Goal: Book appointment/travel/reservation

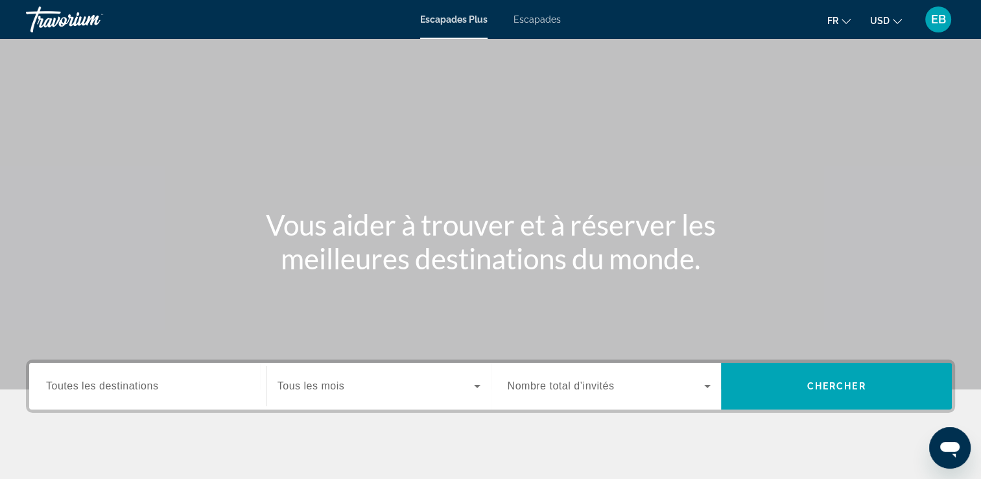
click at [142, 380] on span "Toutes les destinations" at bounding box center [102, 385] width 112 height 11
click at [142, 380] on input "Destination Toutes les destinations" at bounding box center [148, 387] width 204 height 16
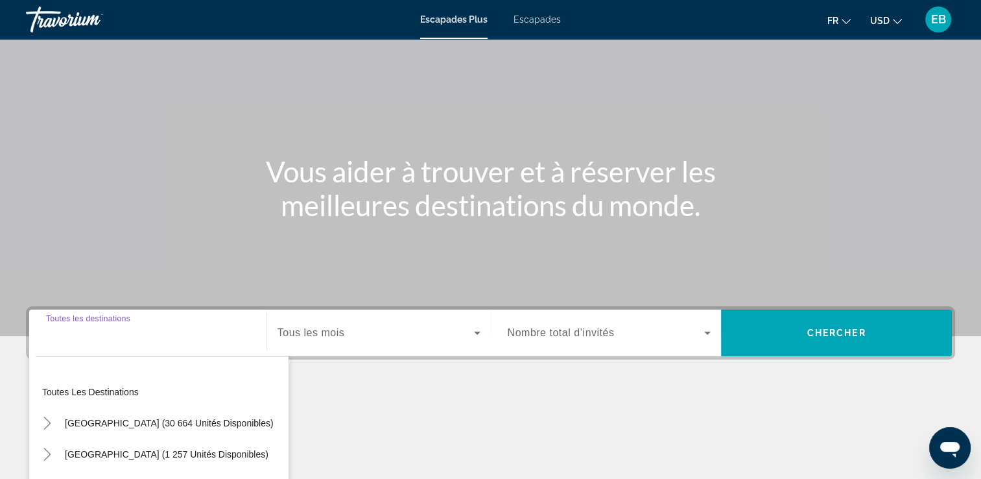
scroll to position [222, 0]
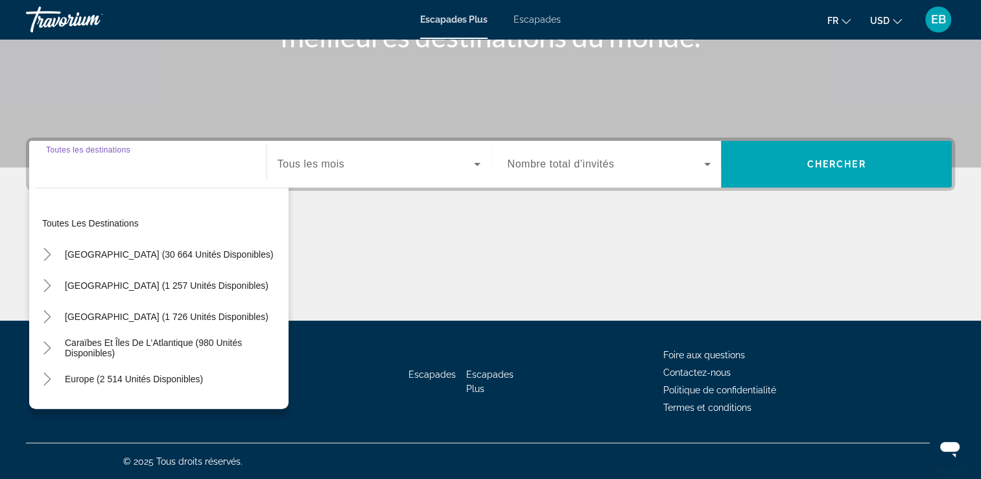
click at [162, 167] on input "Destination Toutes les destinations" at bounding box center [148, 165] width 204 height 16
click at [166, 184] on div "Toutes les destinations [GEOGRAPHIC_DATA] (30 664 unités disponibles) [GEOGRAPH…" at bounding box center [158, 295] width 259 height 228
click at [163, 168] on input "Destination Toutes les destinations" at bounding box center [148, 165] width 204 height 16
click at [160, 168] on input "Destination Toutes les destinations" at bounding box center [148, 165] width 204 height 16
click at [135, 171] on div "Widget de recherche" at bounding box center [148, 164] width 204 height 37
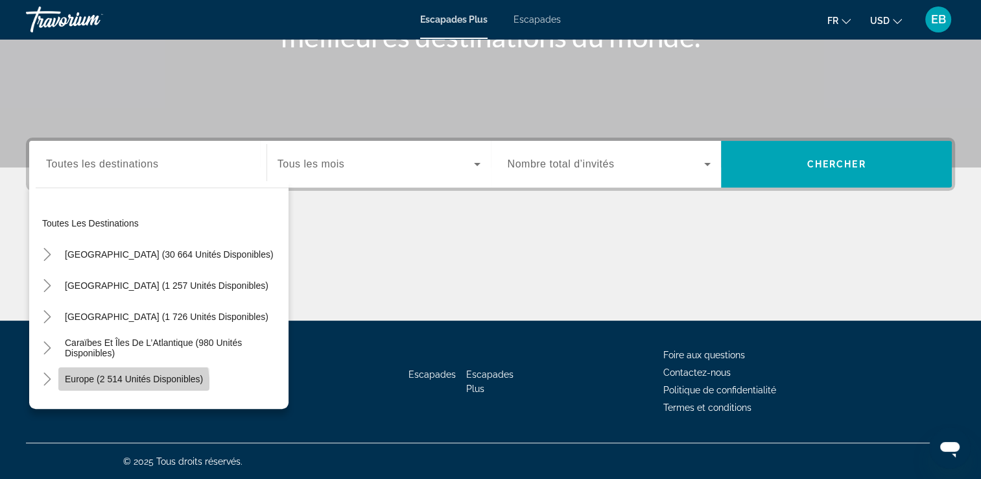
click at [112, 388] on span "Widget de recherche" at bounding box center [133, 378] width 151 height 31
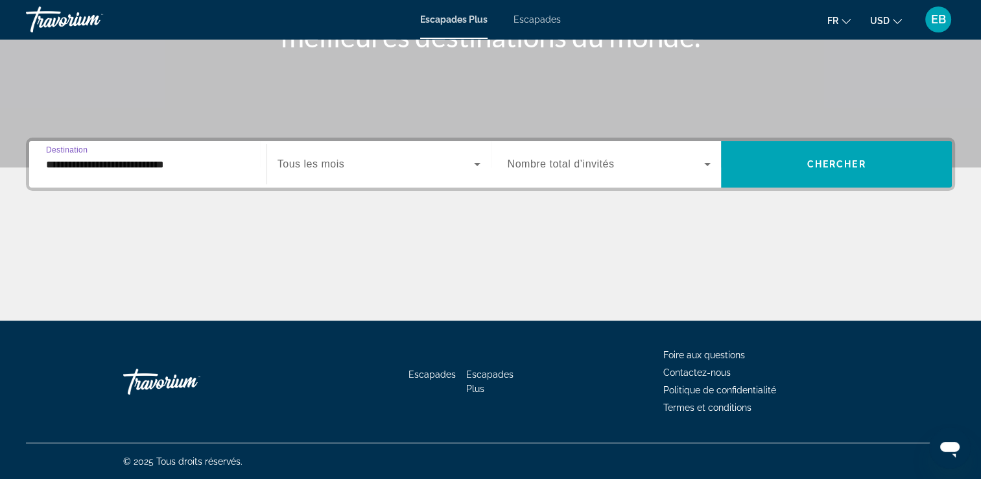
click at [196, 161] on input "**********" at bounding box center [148, 165] width 204 height 16
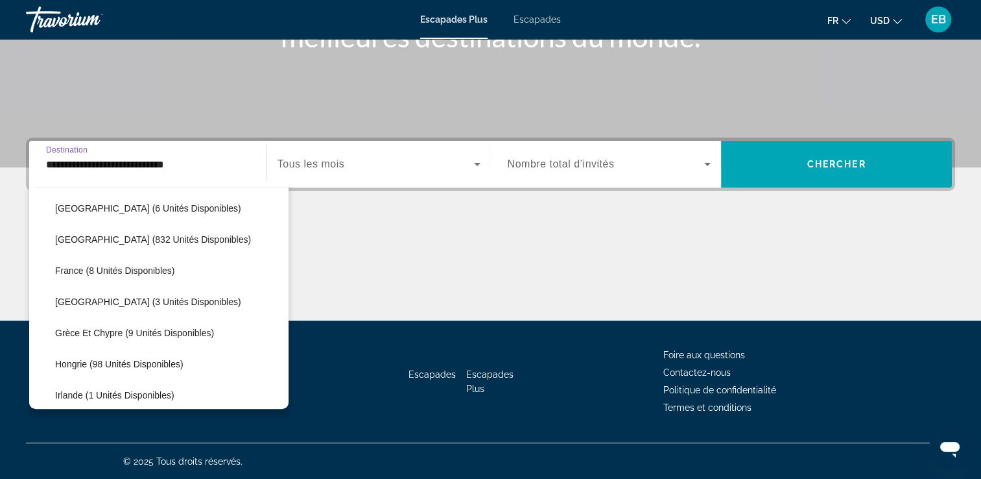
scroll to position [305, 0]
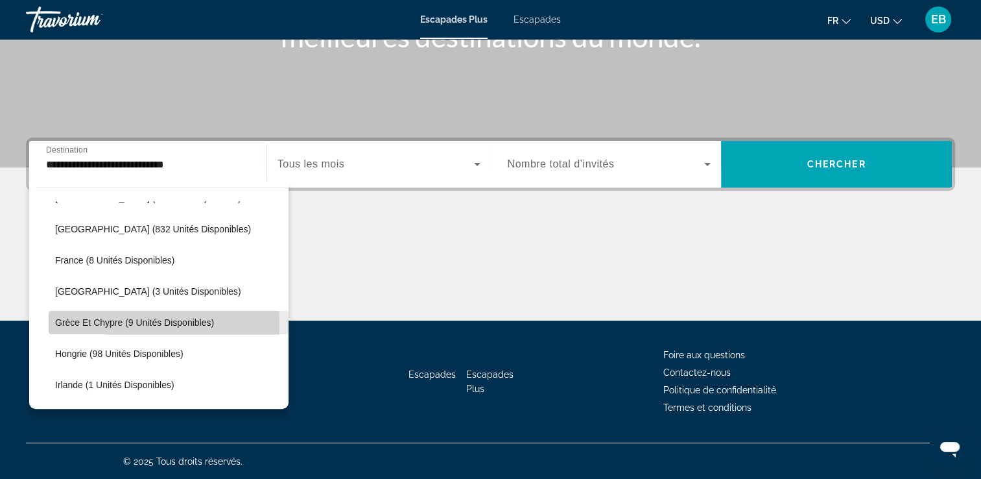
click at [110, 323] on span "Grèce et Chypre (9 unités disponibles)" at bounding box center [134, 322] width 159 height 10
type input "**********"
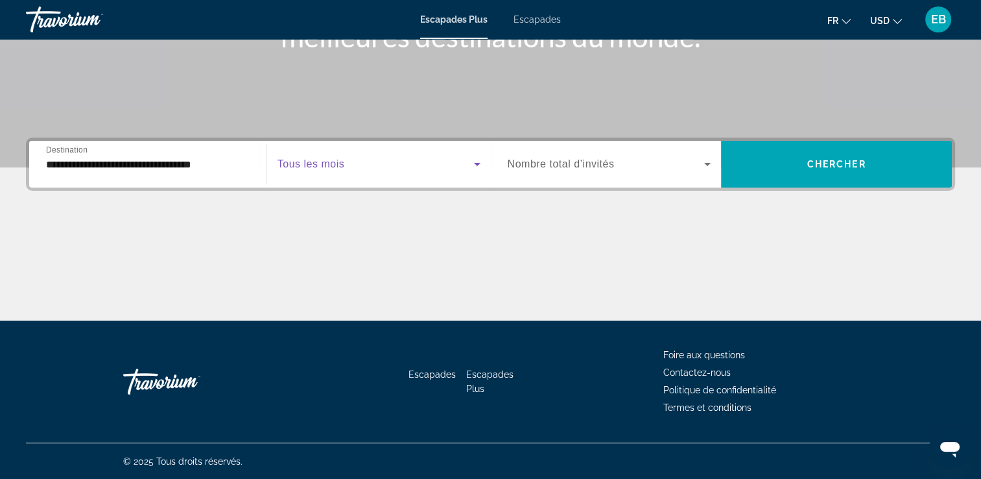
click at [372, 157] on span "Widget de recherche" at bounding box center [376, 164] width 196 height 16
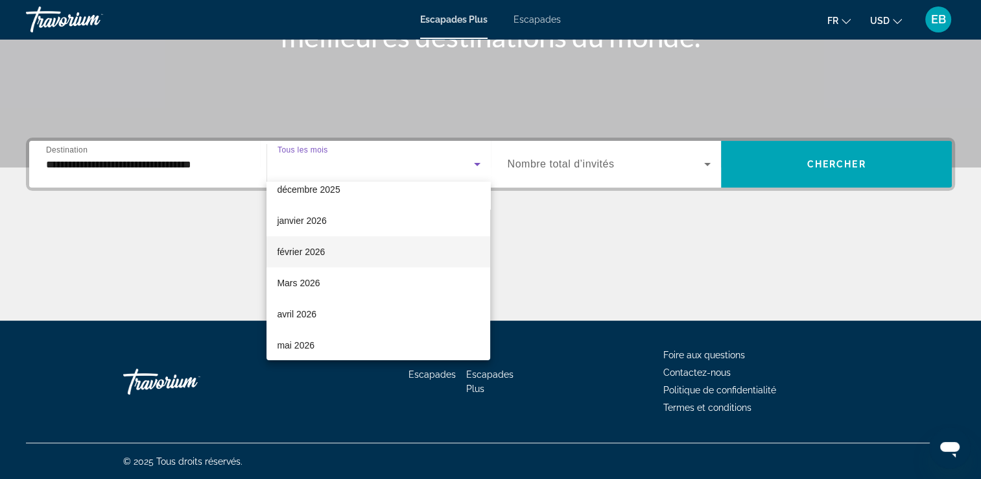
scroll to position [137, 0]
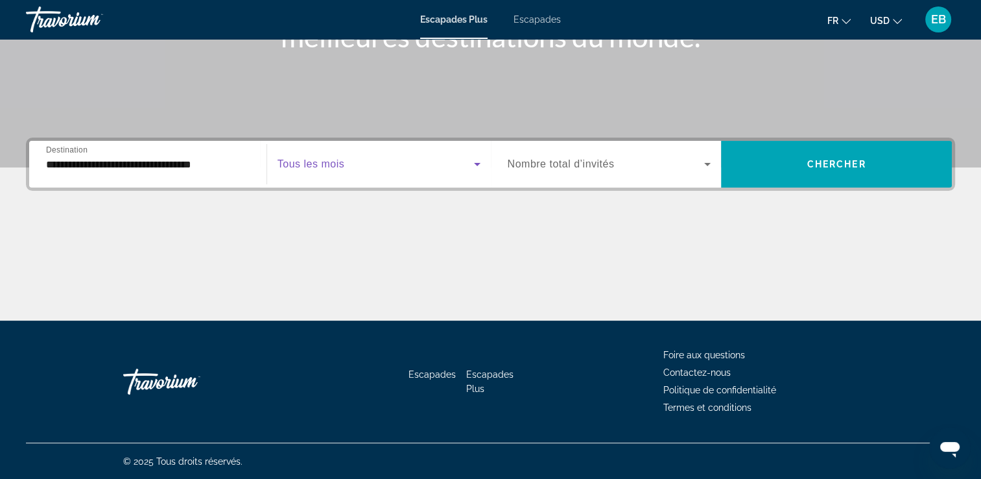
click at [418, 160] on span "Widget de recherche" at bounding box center [376, 164] width 196 height 16
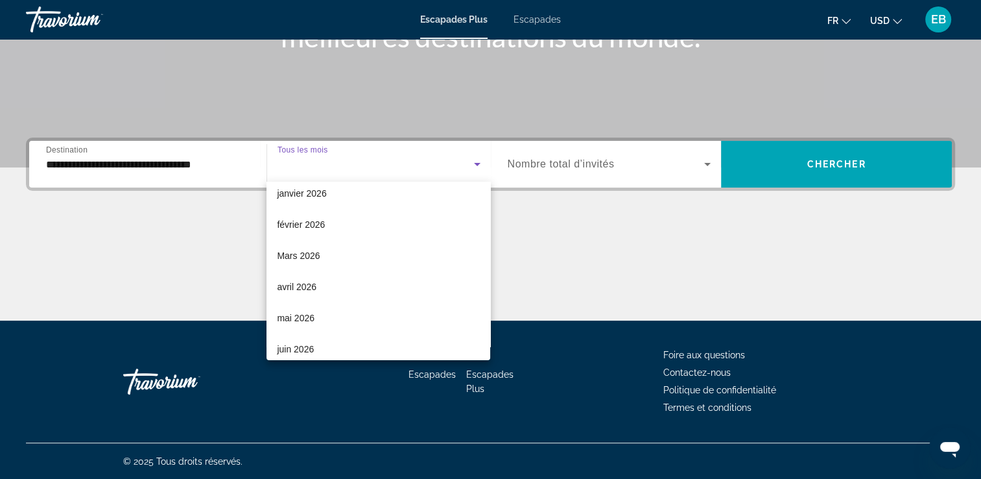
scroll to position [169, 0]
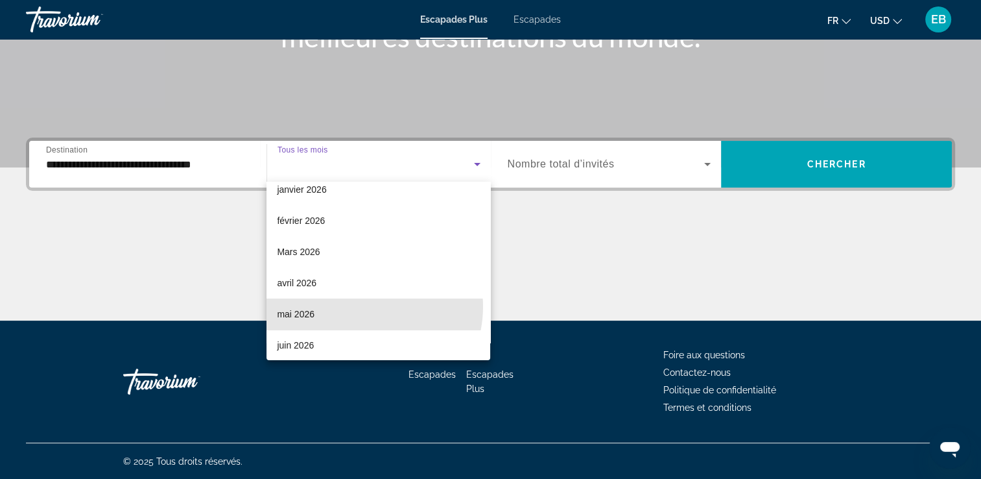
click at [361, 305] on mat-option "mai 2026" at bounding box center [378, 313] width 224 height 31
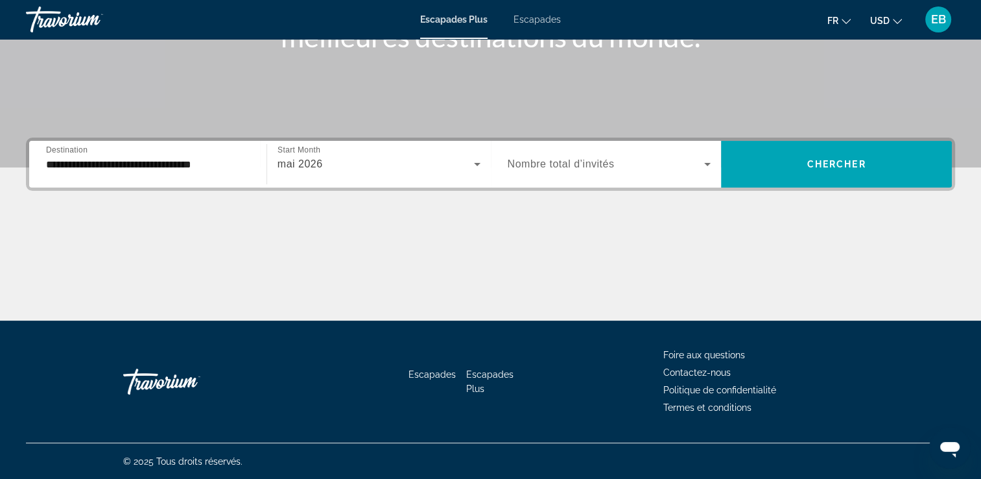
click at [581, 160] on span "Nombre total d’invités" at bounding box center [561, 163] width 107 height 11
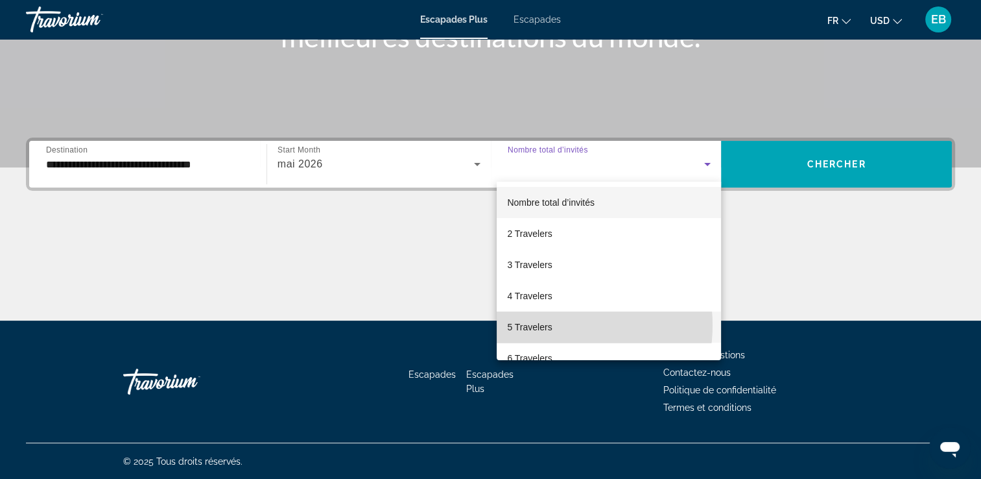
click at [557, 325] on mat-option "5 Travelers" at bounding box center [609, 326] width 224 height 31
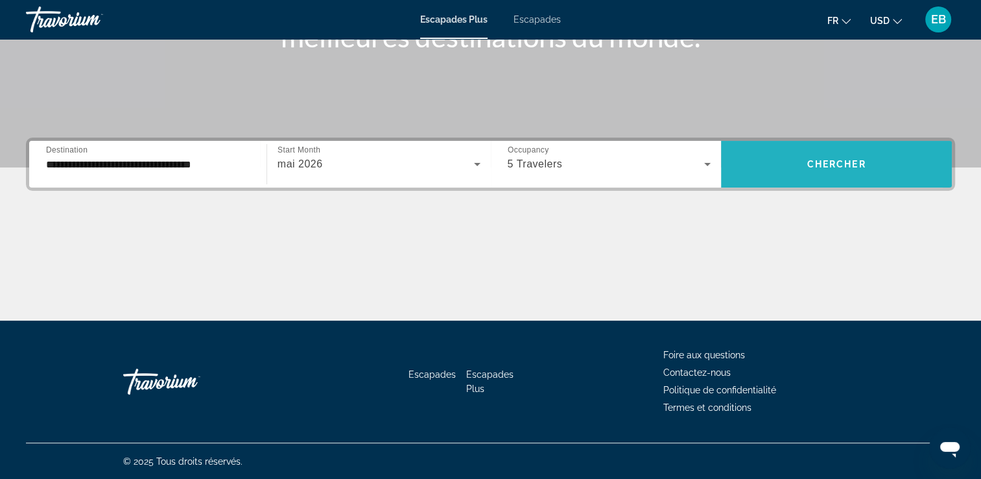
click at [783, 160] on span "Widget de recherche" at bounding box center [836, 163] width 231 height 31
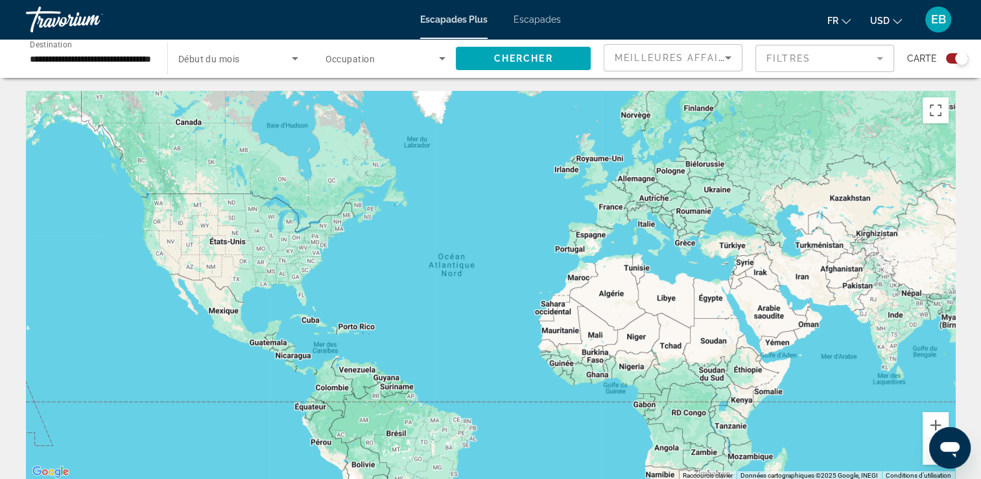
click at [549, 19] on span "Escapades" at bounding box center [537, 19] width 47 height 10
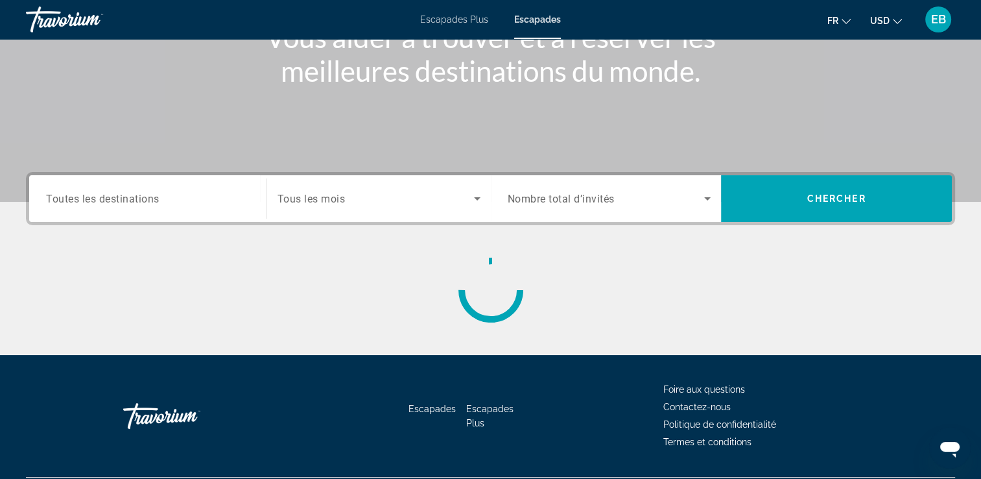
scroll to position [189, 0]
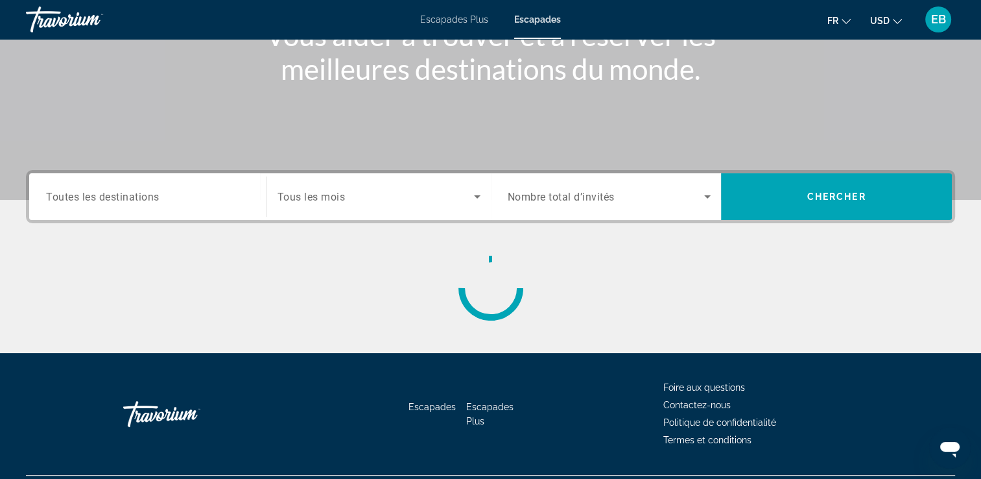
click at [869, 12] on ul "Fr English Español Français Italiano Português русский USD USD ($) MXN (Mex$) C…" at bounding box center [874, 19] width 94 height 21
click at [885, 21] on span "USD" at bounding box center [879, 21] width 19 height 10
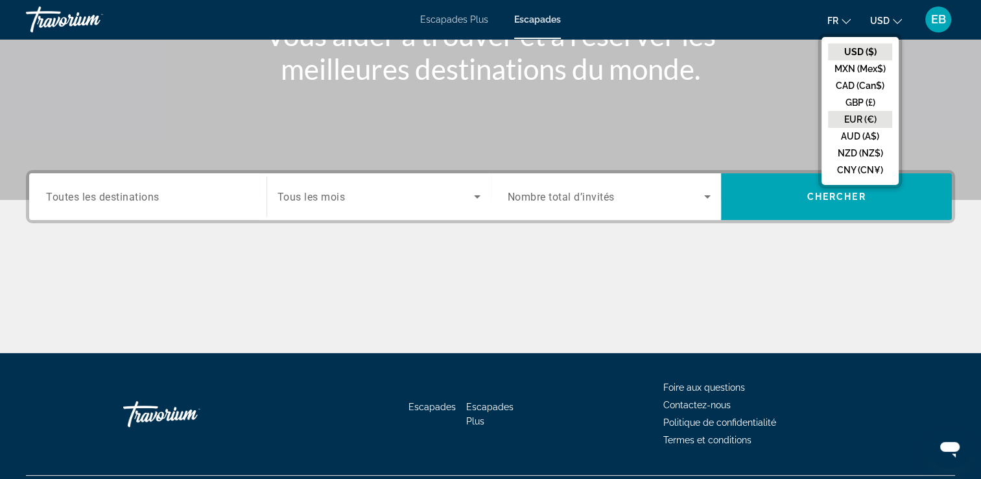
click at [870, 117] on button "EUR (€)" at bounding box center [860, 119] width 64 height 17
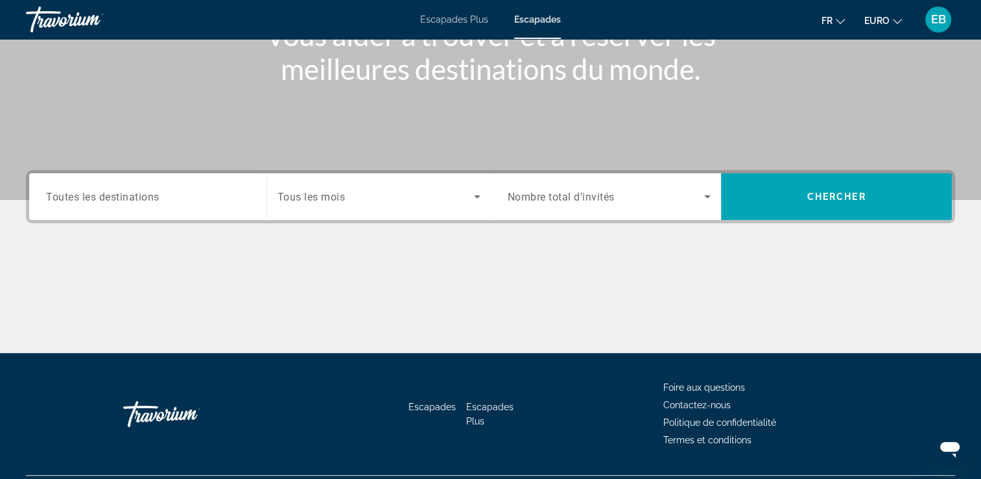
click at [174, 211] on div "Widget de recherche" at bounding box center [148, 196] width 204 height 37
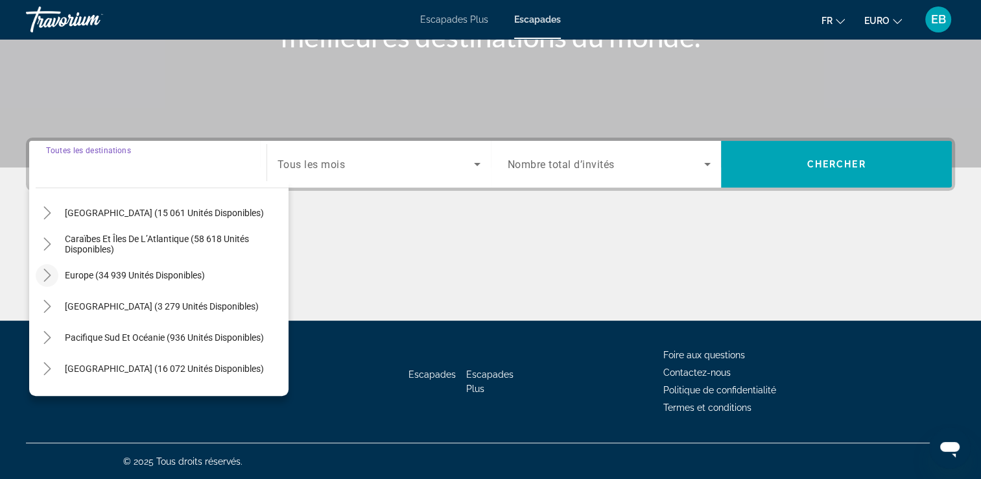
scroll to position [210, 0]
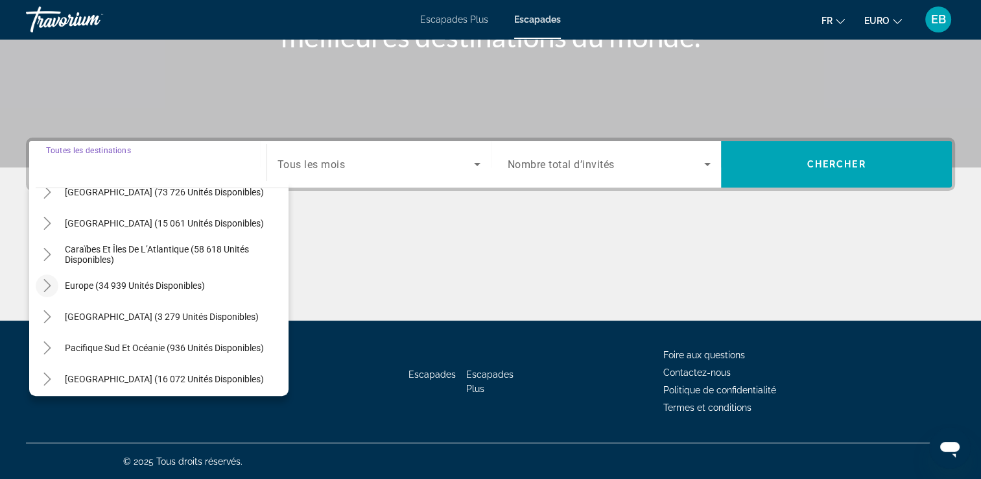
click at [41, 274] on mat-icon "Toggle Europe (34 939 unités disponibles)" at bounding box center [47, 285] width 23 height 23
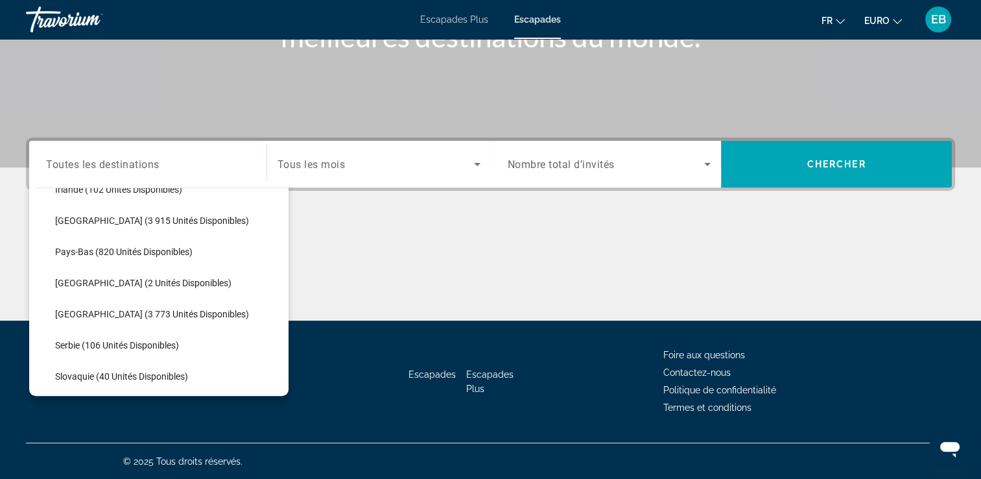
scroll to position [519, 0]
click at [95, 304] on span "Widget de recherche" at bounding box center [169, 313] width 240 height 31
type input "**********"
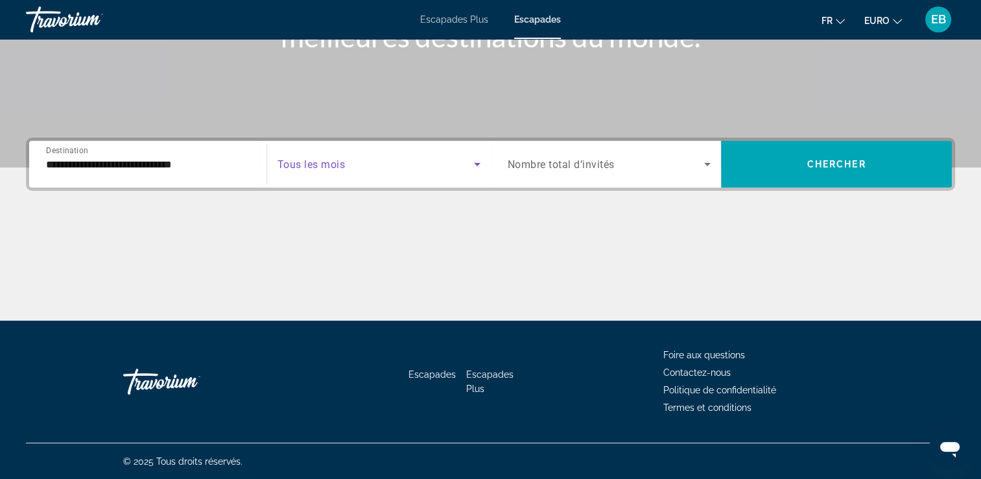
click at [397, 161] on span "Widget de recherche" at bounding box center [376, 164] width 196 height 16
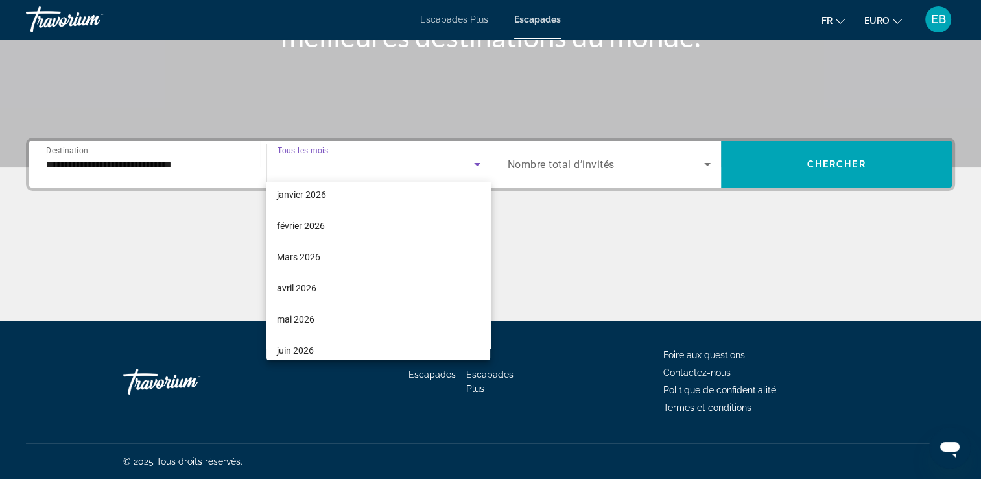
scroll to position [163, 0]
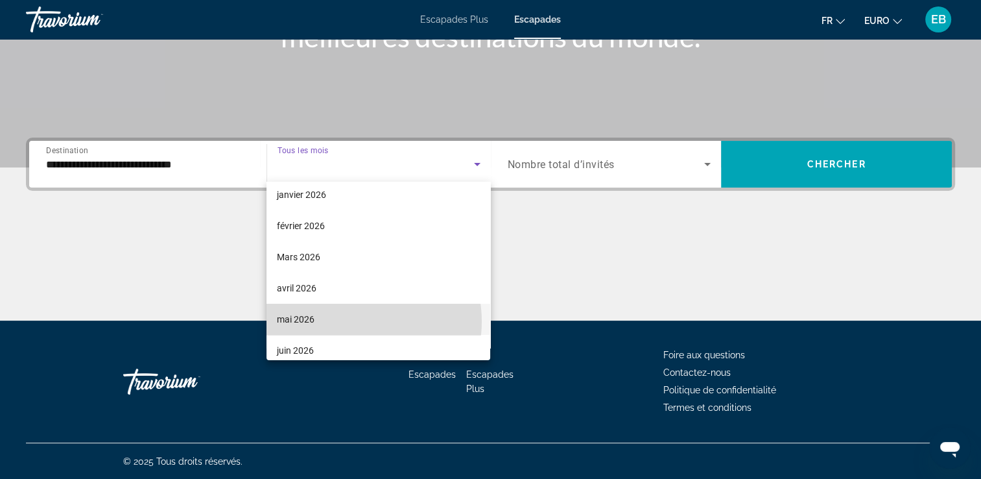
click at [350, 320] on mat-option "mai 2026" at bounding box center [378, 318] width 224 height 31
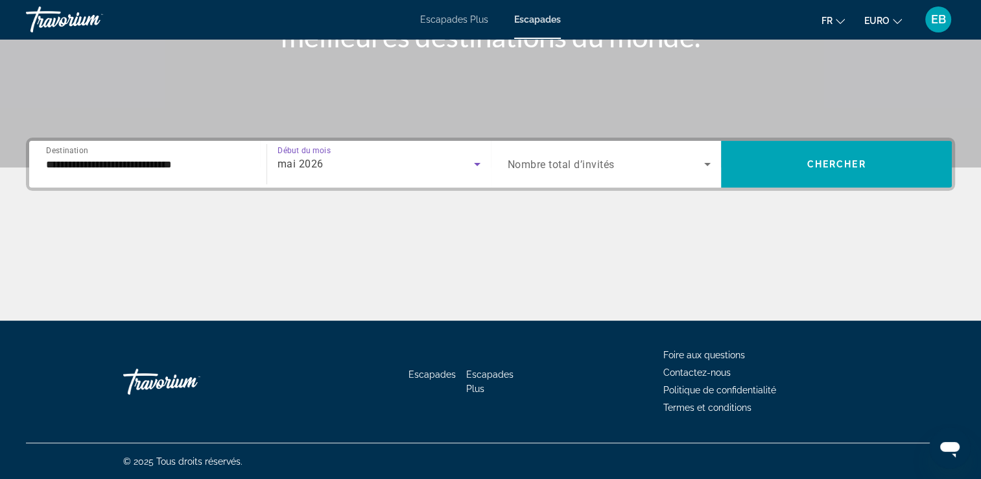
click at [619, 137] on div "**********" at bounding box center [490, 163] width 929 height 53
click at [613, 158] on span "Nombre total d’invités" at bounding box center [561, 164] width 107 height 12
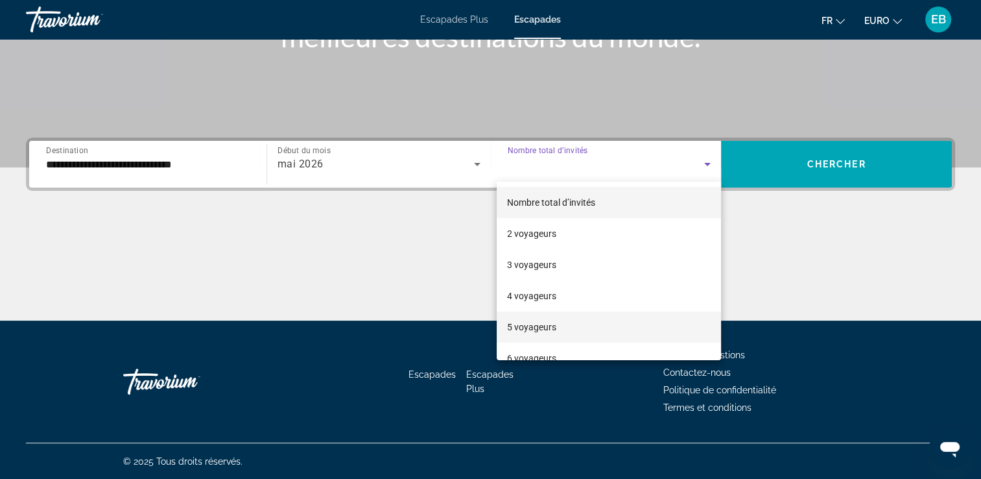
click at [582, 322] on mat-option "5 voyageurs" at bounding box center [609, 326] width 224 height 31
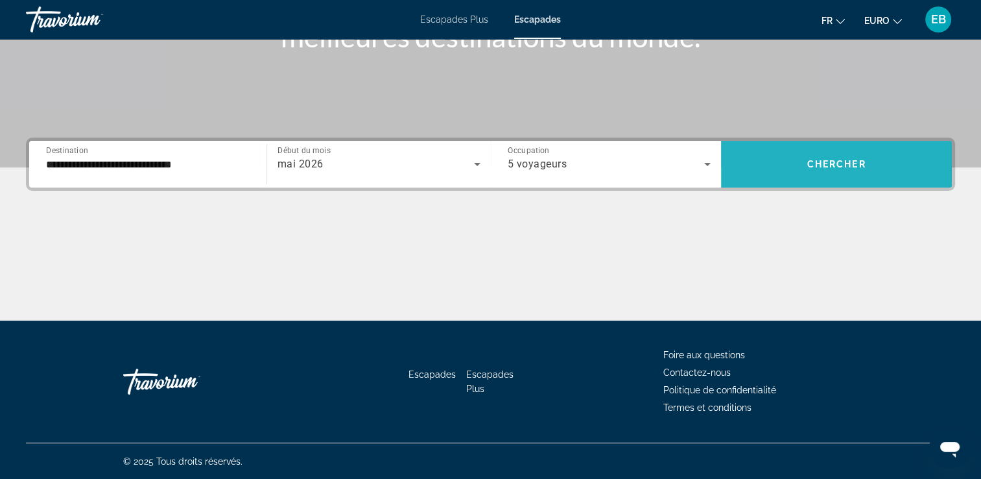
click at [857, 165] on span "Chercher" at bounding box center [836, 164] width 59 height 10
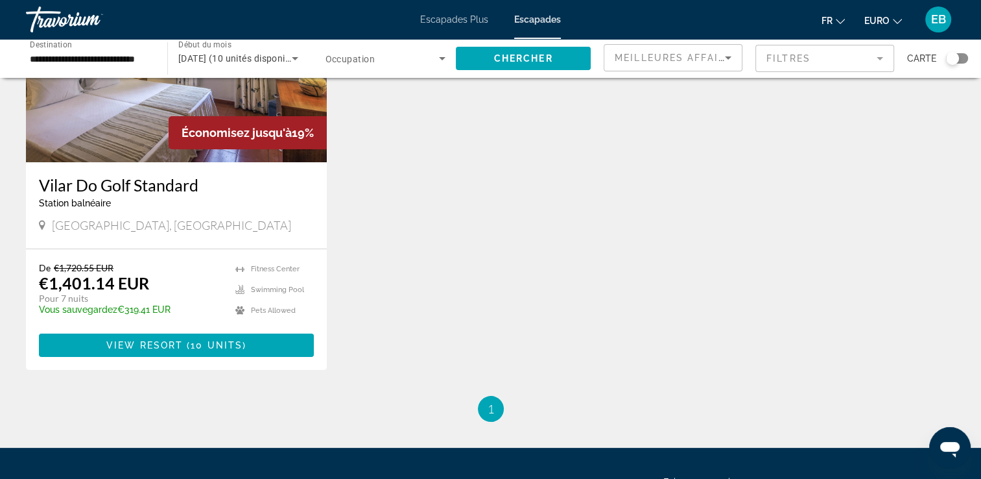
scroll to position [167, 0]
